Goal: Check status

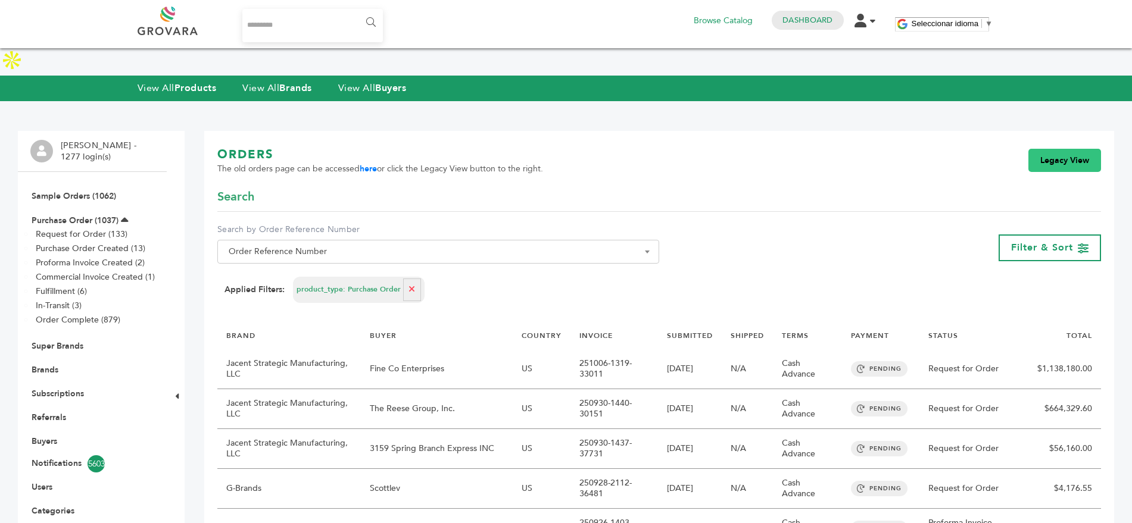
click at [1068, 149] on link "Legacy View" at bounding box center [1064, 161] width 73 height 24
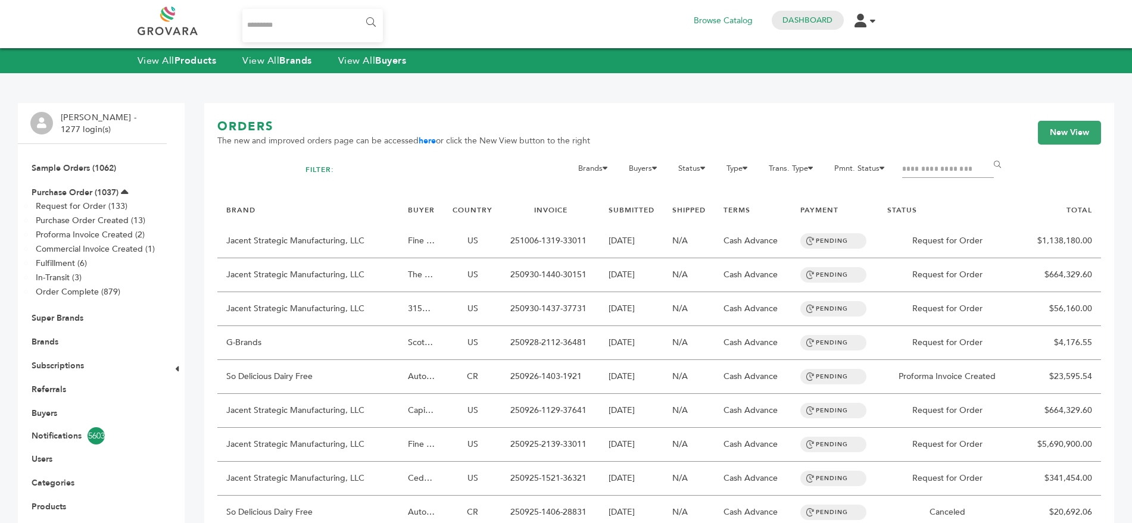
click at [941, 167] on input "Filter by keywords" at bounding box center [948, 169] width 92 height 17
type input "****"
click at [986, 153] on input "******" at bounding box center [999, 165] width 27 height 24
